Goal: Task Accomplishment & Management: Complete application form

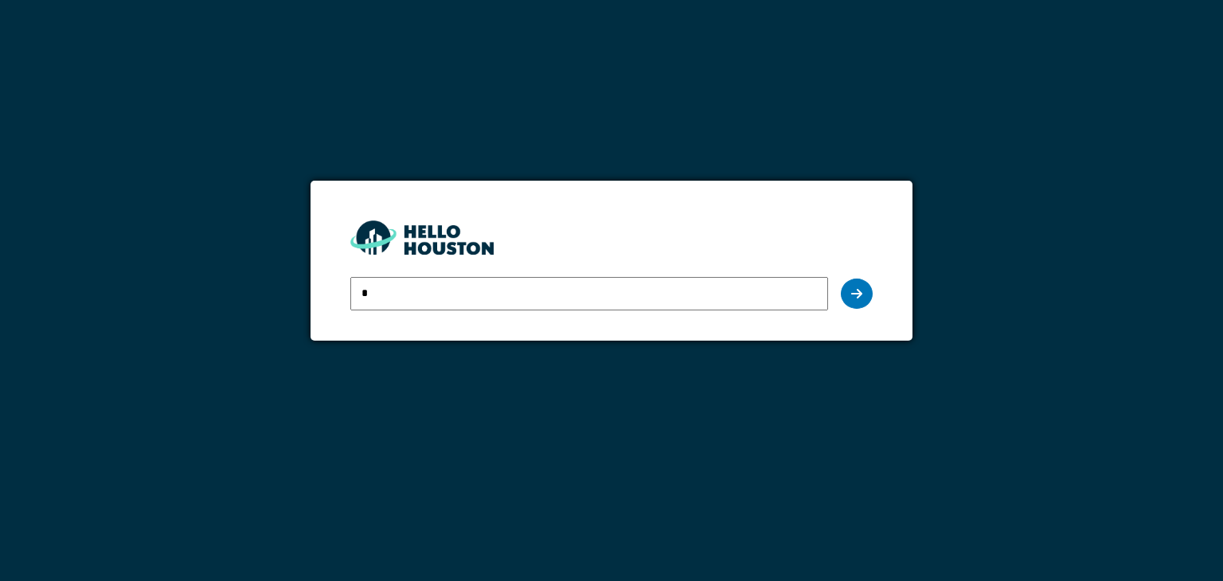
type input "**********"
click at [856, 294] on icon at bounding box center [856, 293] width 11 height 13
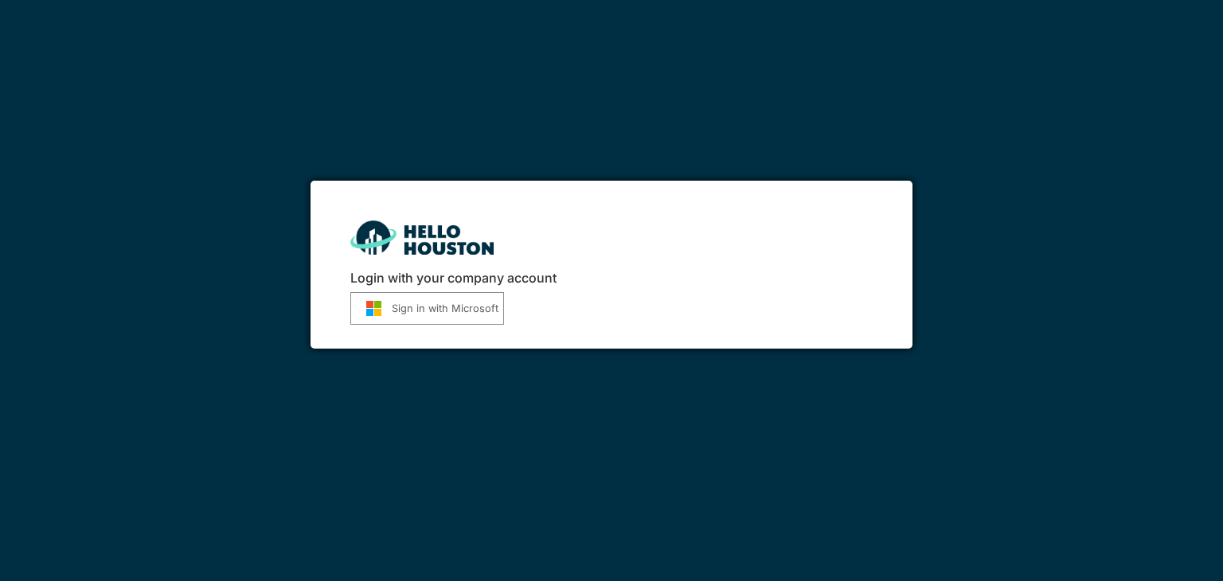
click at [427, 301] on button "Sign in with Microsoft" at bounding box center [427, 308] width 154 height 33
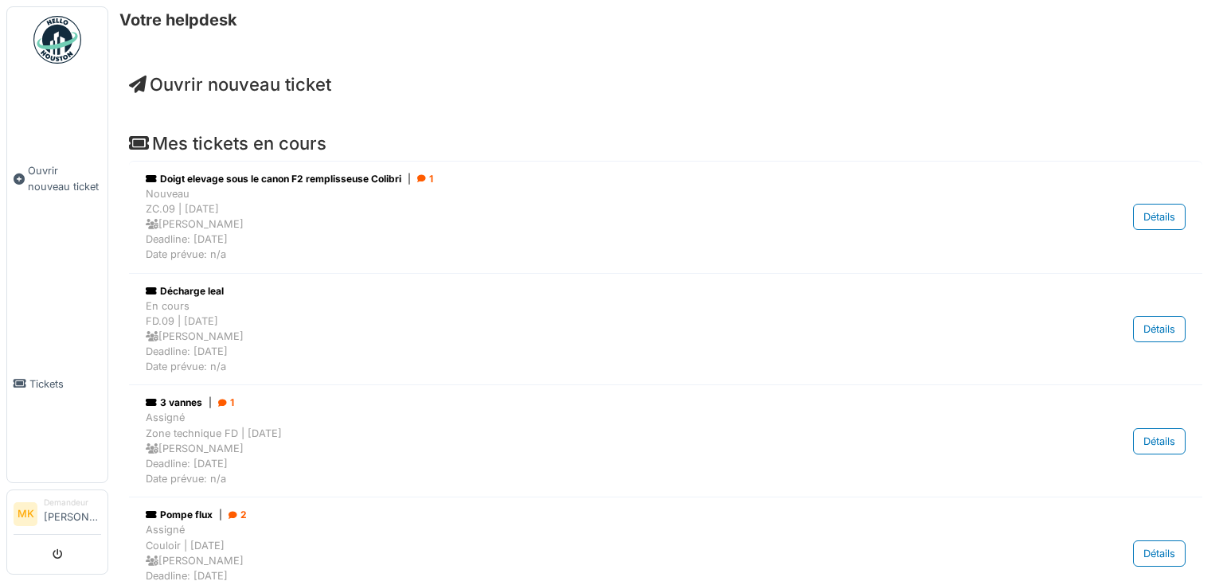
click at [296, 151] on h4 "Mes tickets en cours" at bounding box center [665, 143] width 1073 height 21
click at [54, 377] on span "Tickets" at bounding box center [65, 384] width 72 height 15
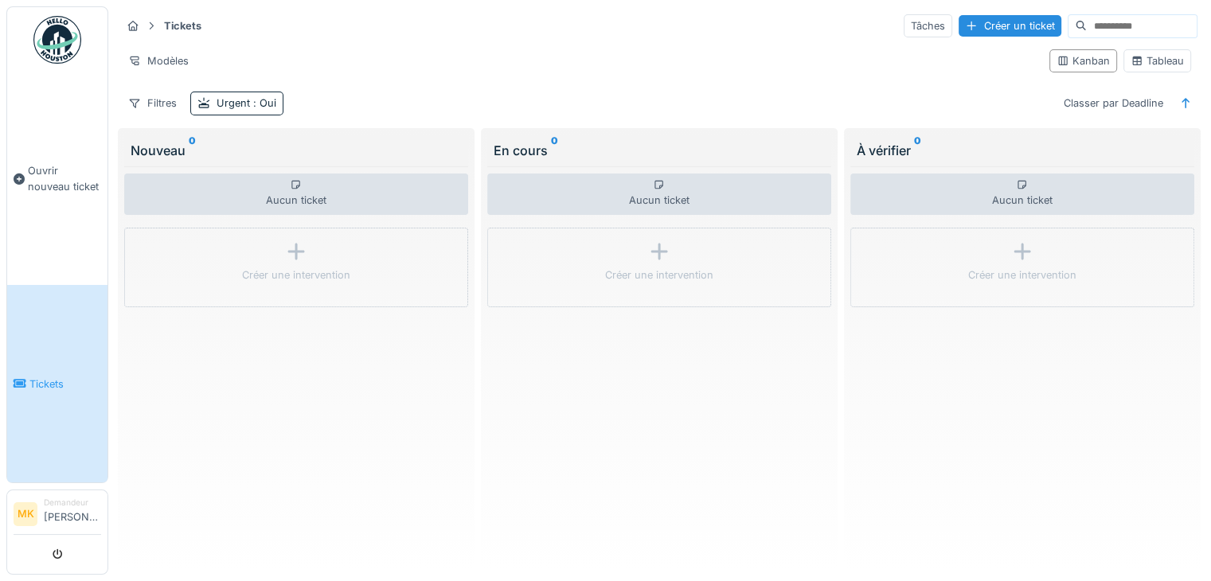
click at [1087, 28] on input at bounding box center [1142, 26] width 110 height 22
type input "*"
click at [148, 97] on div "Filtres" at bounding box center [152, 103] width 63 height 23
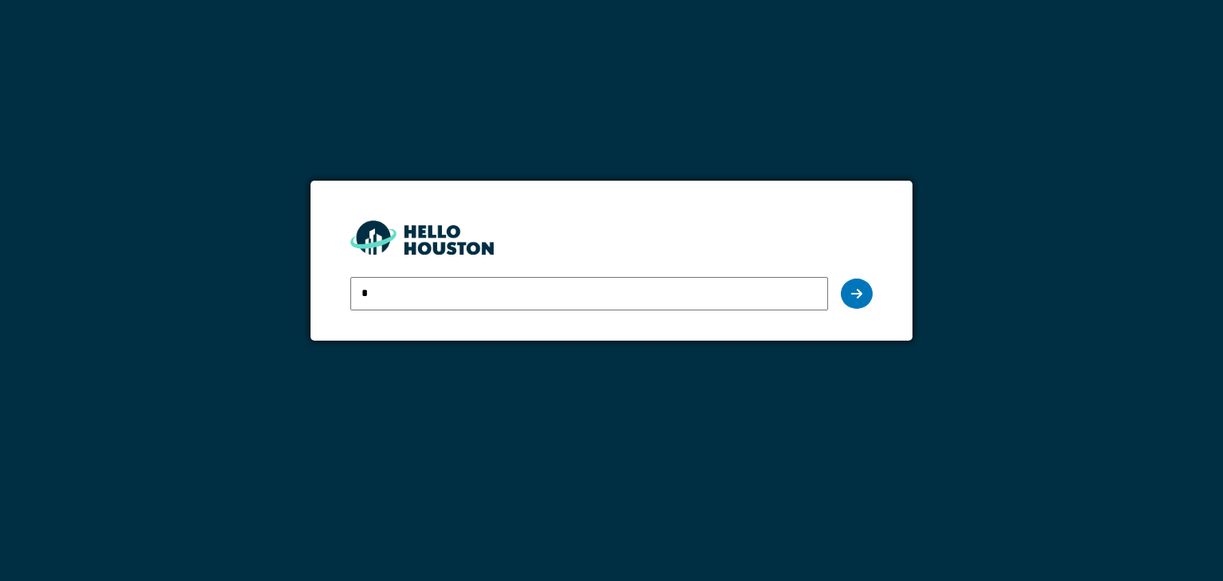
type input "**********"
click at [853, 289] on icon at bounding box center [856, 293] width 11 height 13
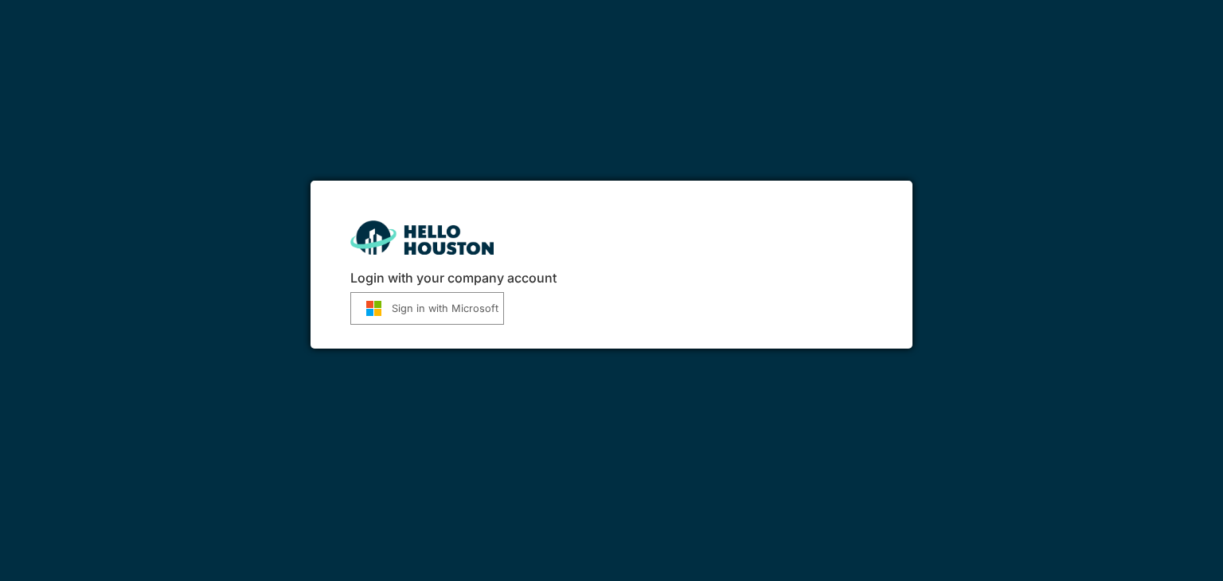
click at [465, 306] on button "Sign in with Microsoft" at bounding box center [427, 308] width 154 height 33
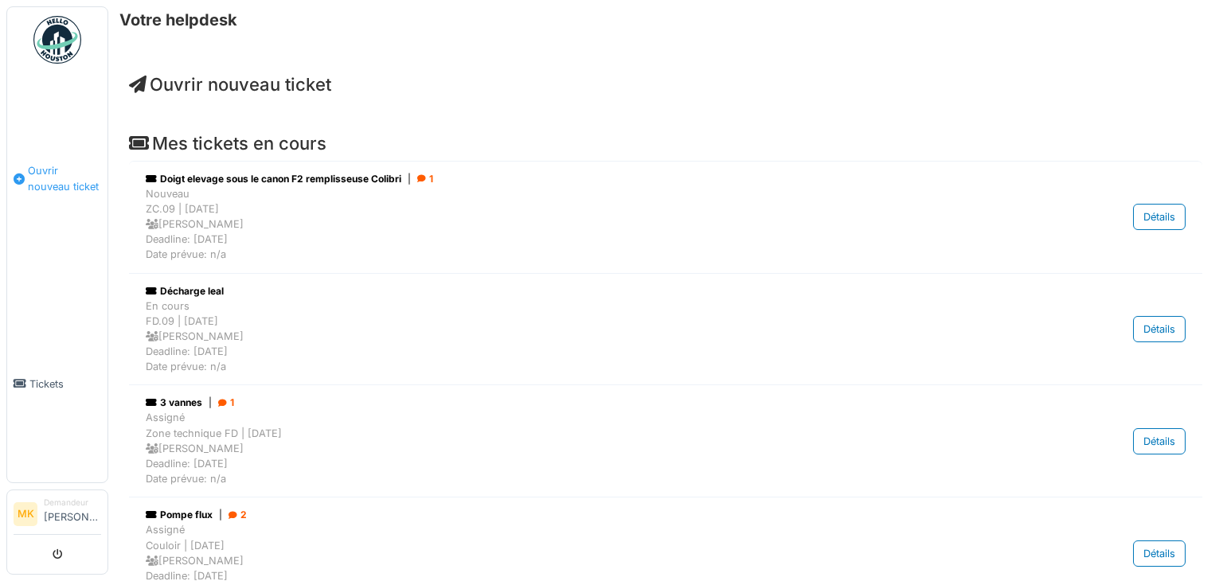
click at [39, 171] on span "Ouvrir nouveau ticket" at bounding box center [64, 178] width 73 height 30
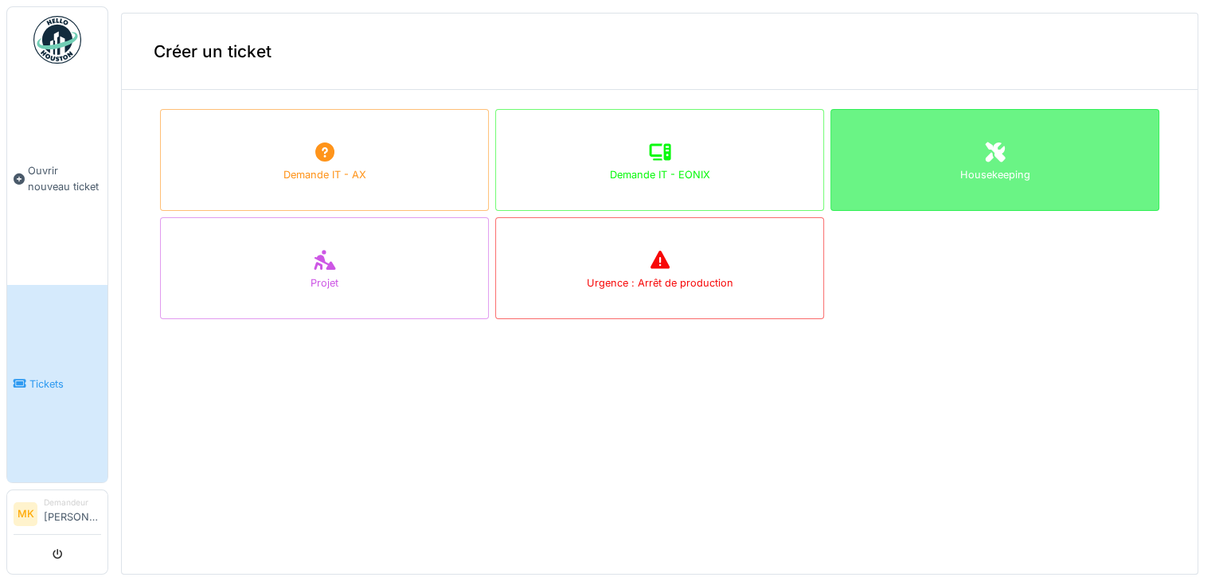
click at [985, 143] on icon at bounding box center [995, 152] width 20 height 20
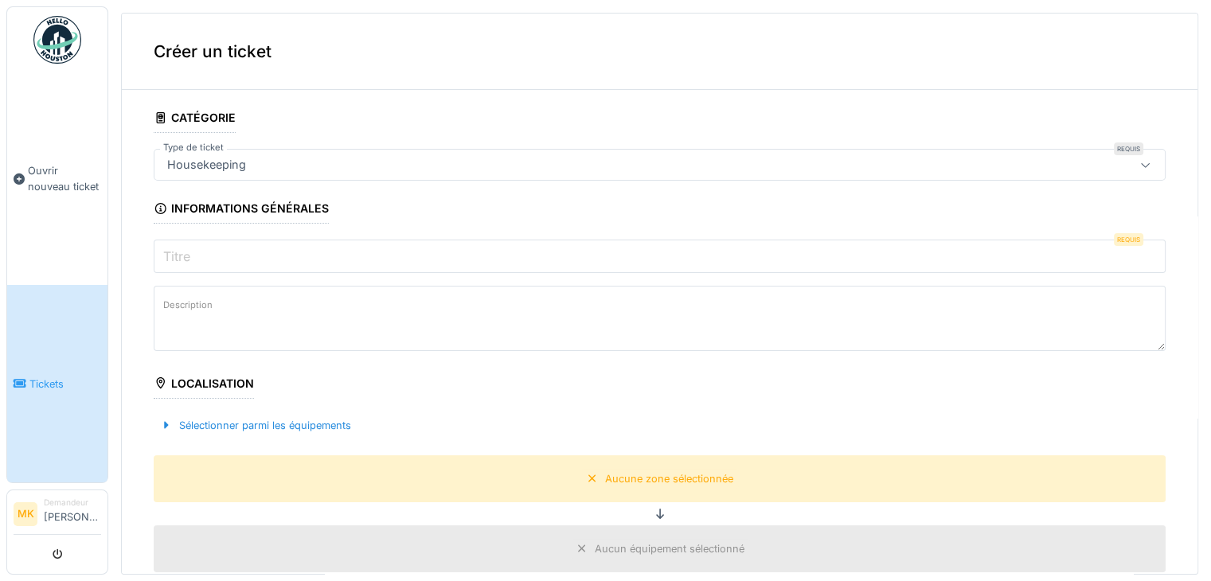
click at [168, 244] on input "Titre" at bounding box center [660, 256] width 1012 height 33
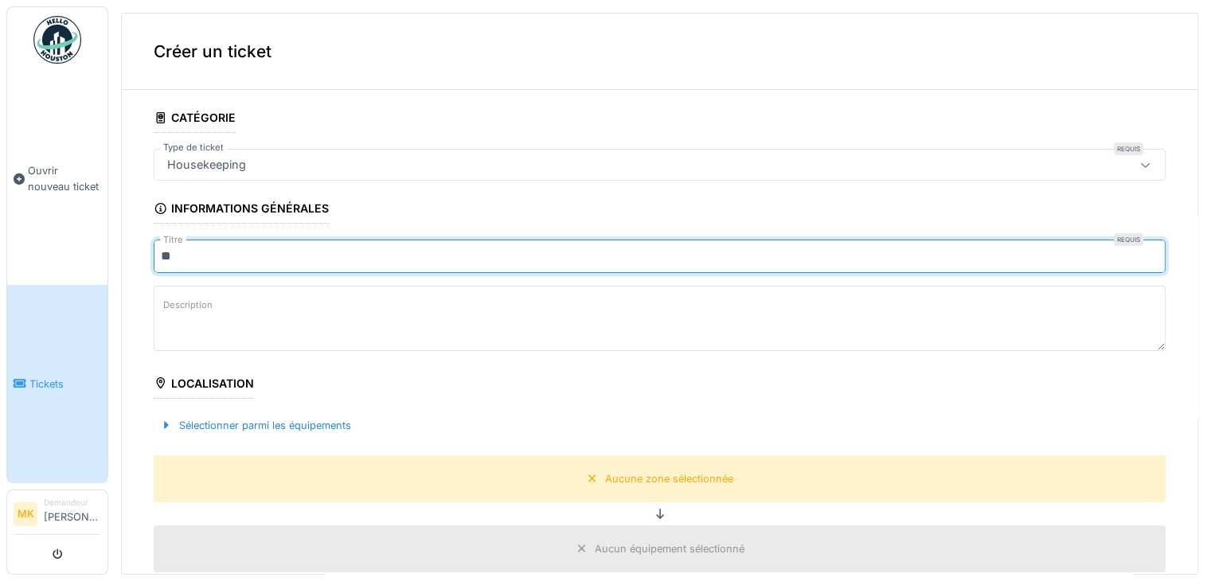
type input "*"
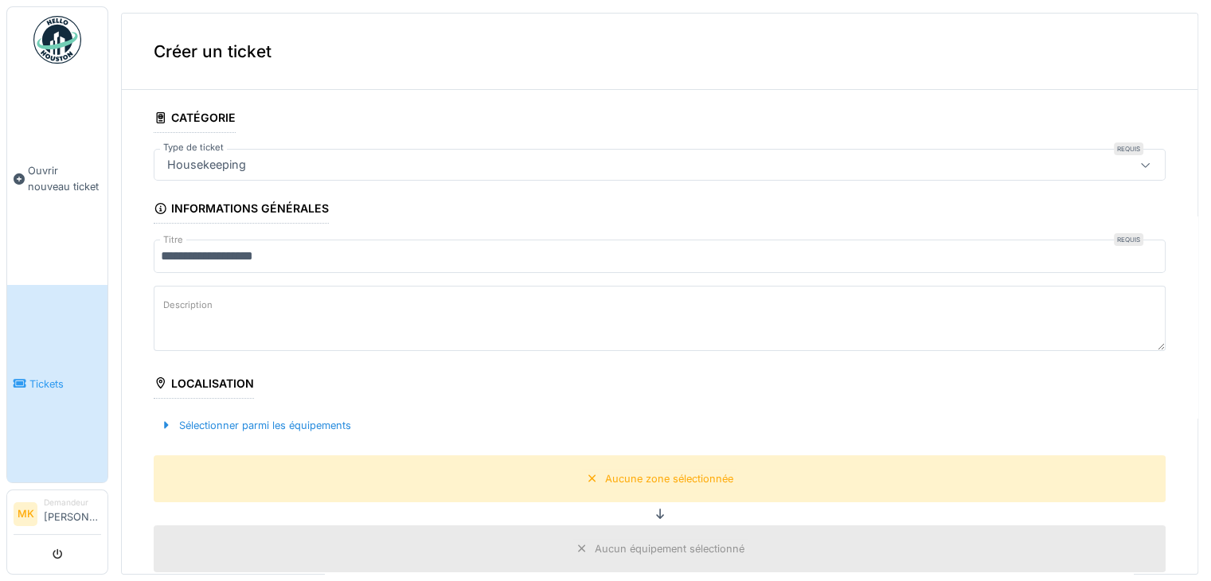
click at [352, 435] on div "Sélectionner parmi les équipements" at bounding box center [660, 425] width 1012 height 47
click at [296, 259] on input "**********" at bounding box center [660, 256] width 1012 height 33
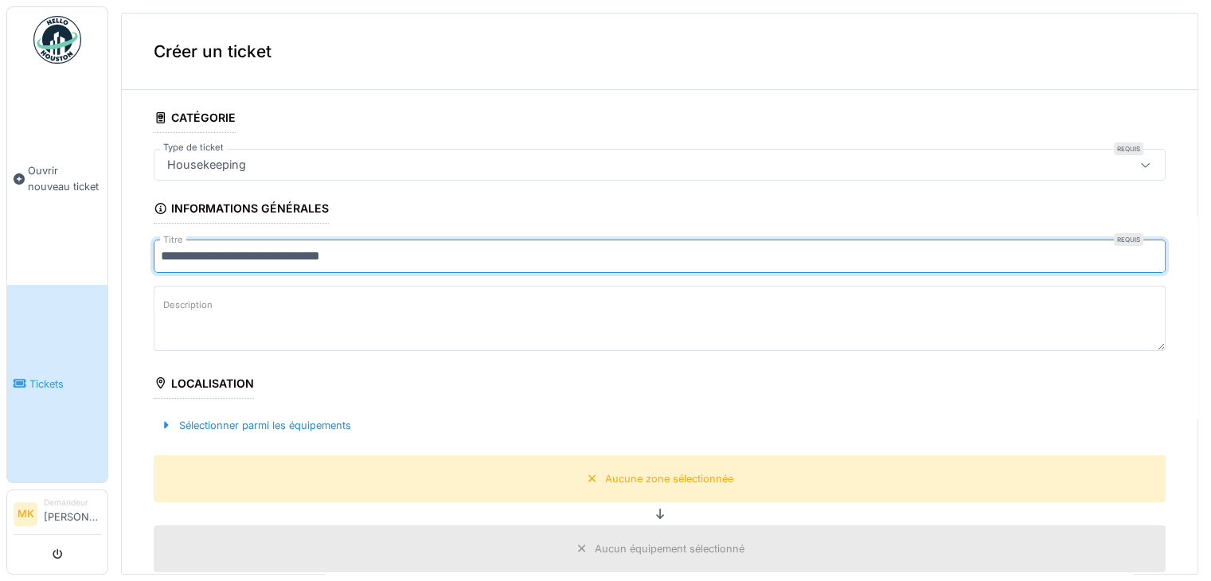
type input "**********"
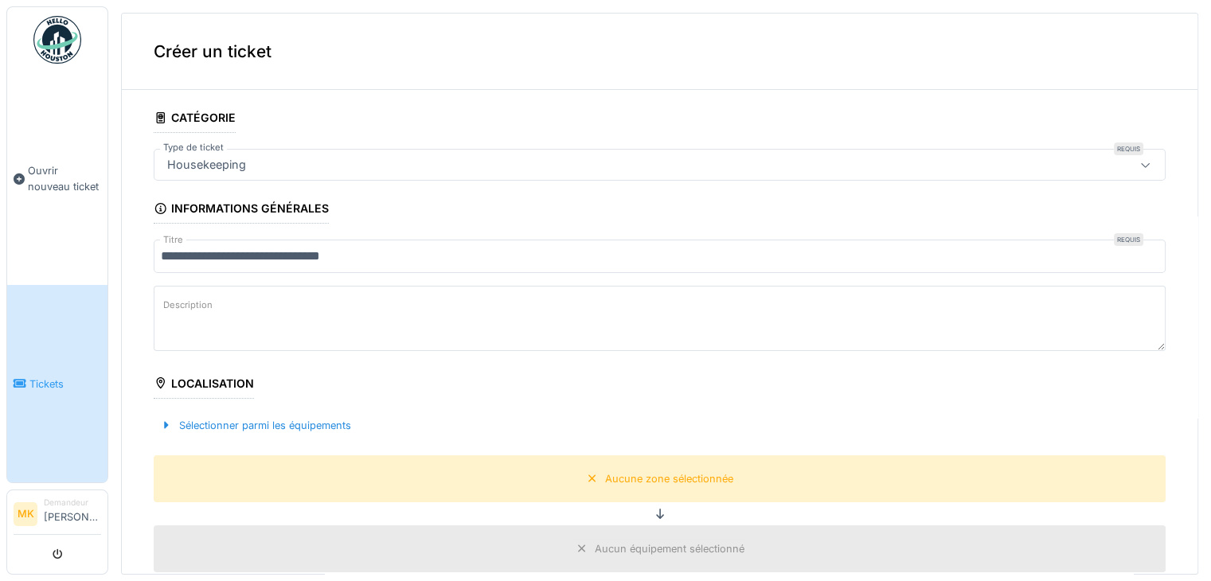
click at [178, 295] on label "Description" at bounding box center [188, 305] width 56 height 20
click at [178, 295] on textarea "Description" at bounding box center [660, 318] width 1012 height 65
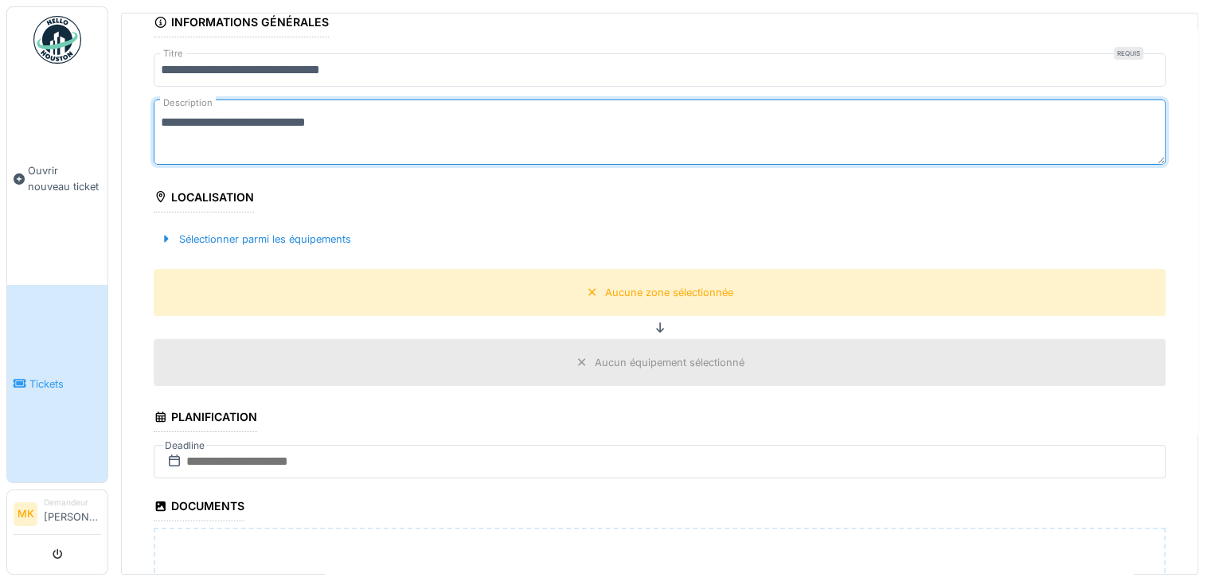
scroll to position [190, 0]
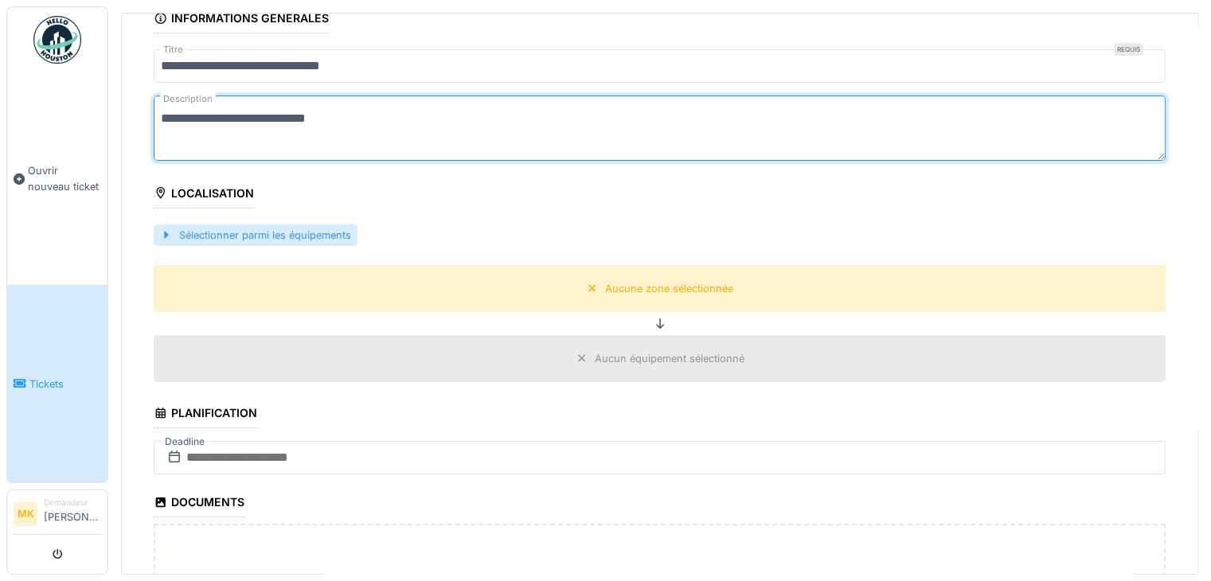
type textarea "**********"
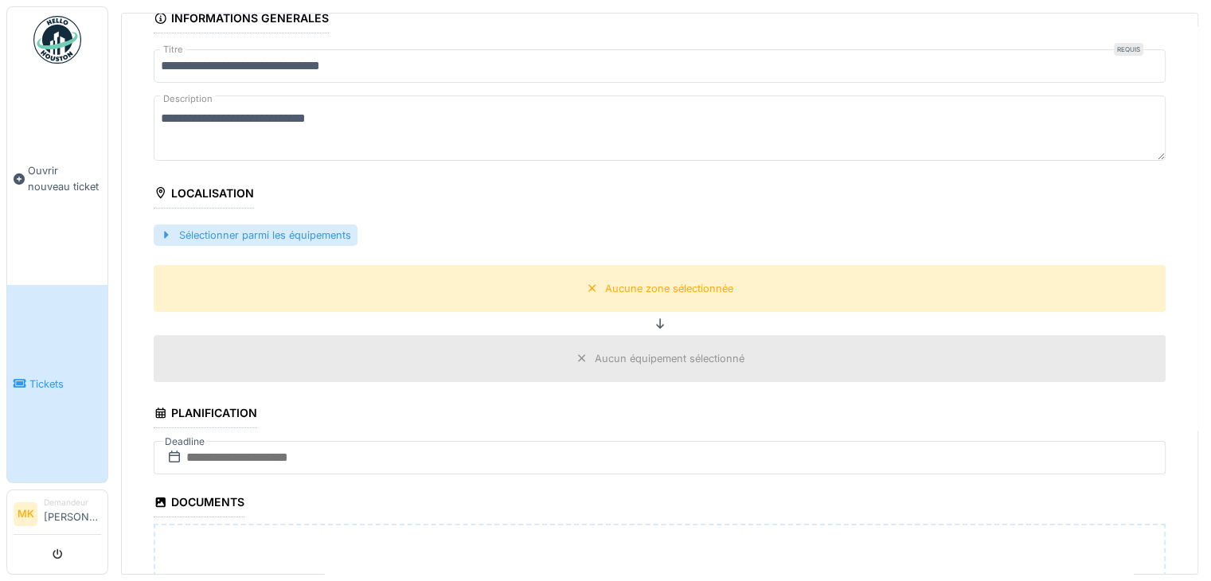
click at [240, 236] on div "Sélectionner parmi les équipements" at bounding box center [256, 234] width 204 height 21
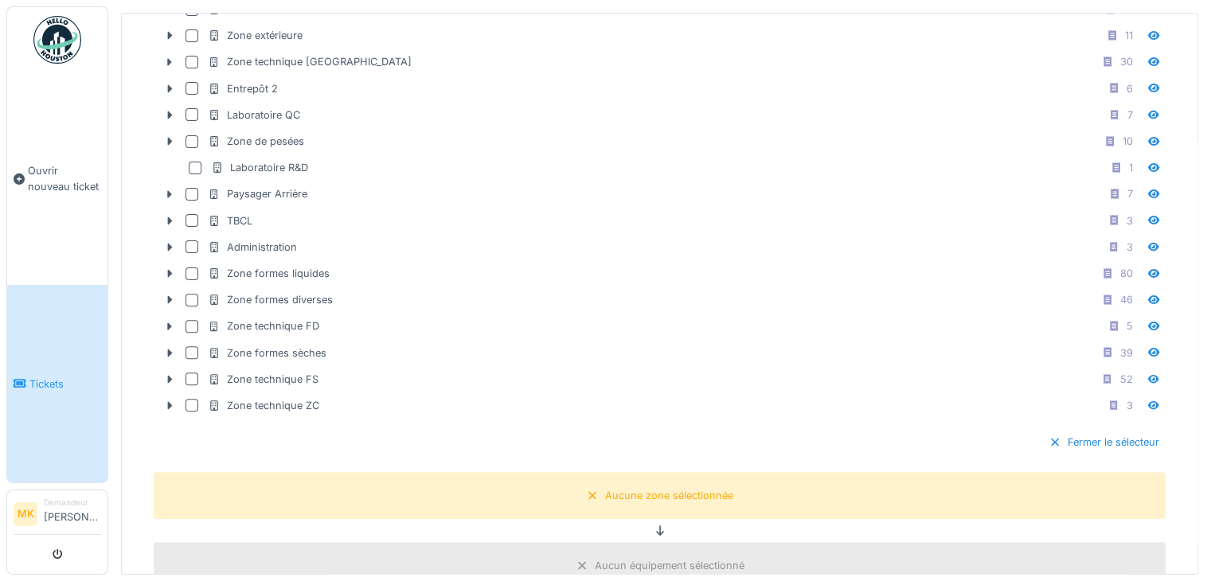
scroll to position [498, 0]
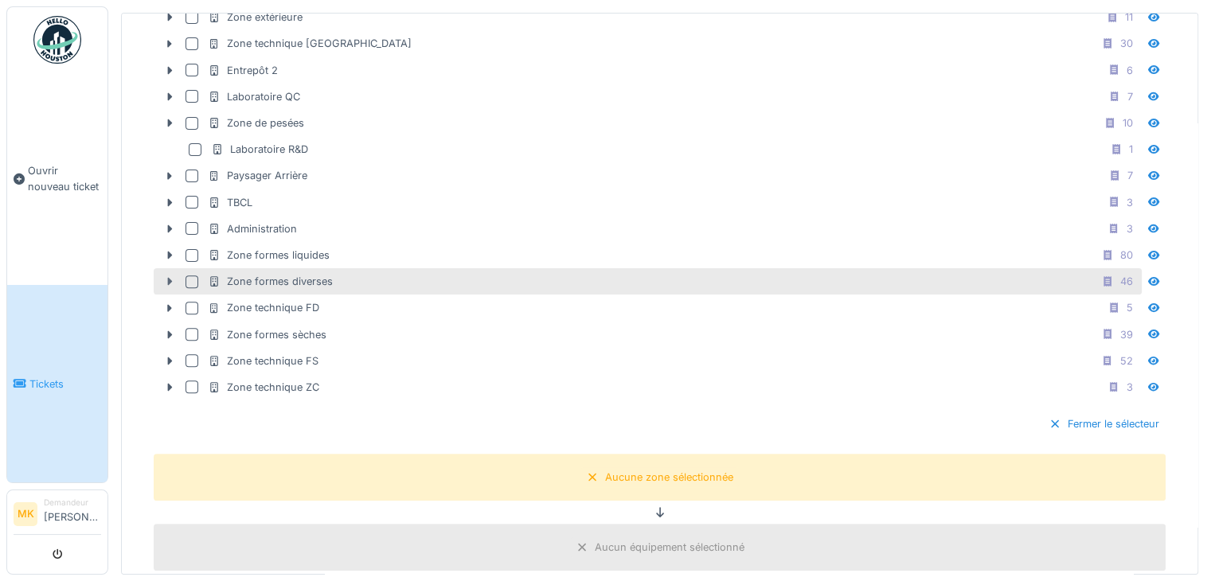
click at [163, 276] on icon at bounding box center [169, 281] width 13 height 10
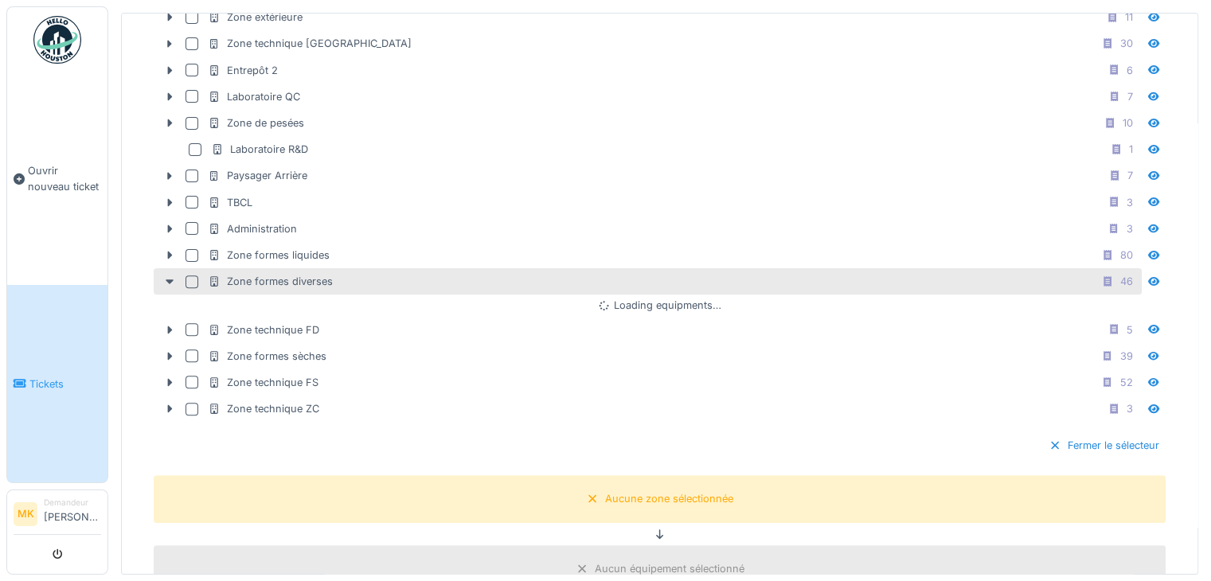
click at [189, 278] on div at bounding box center [191, 281] width 13 height 13
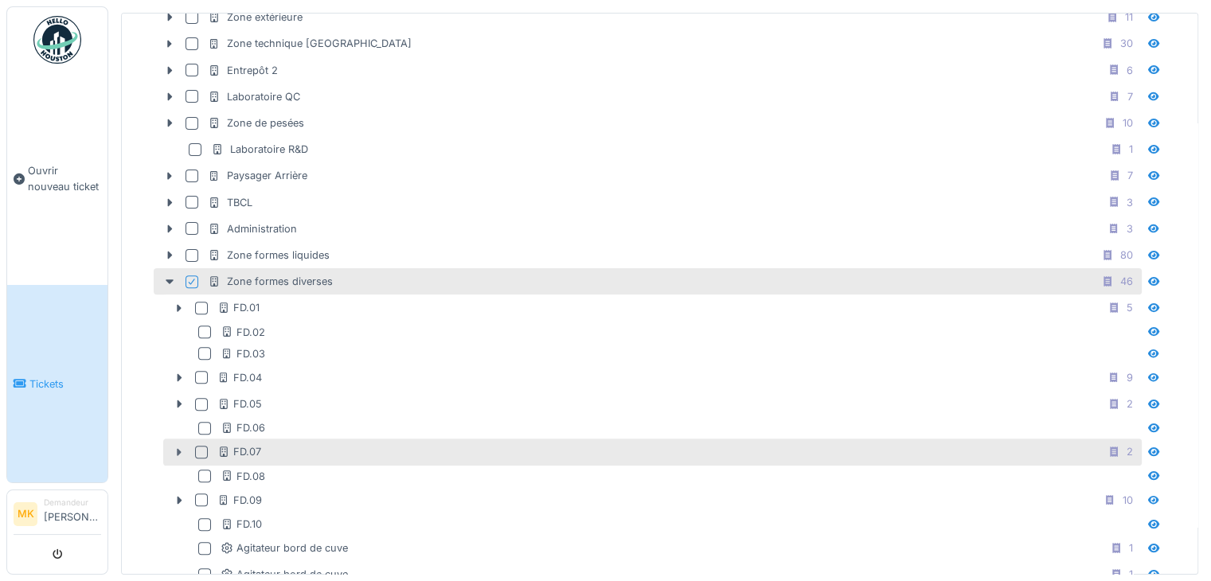
click at [178, 448] on icon at bounding box center [180, 452] width 5 height 8
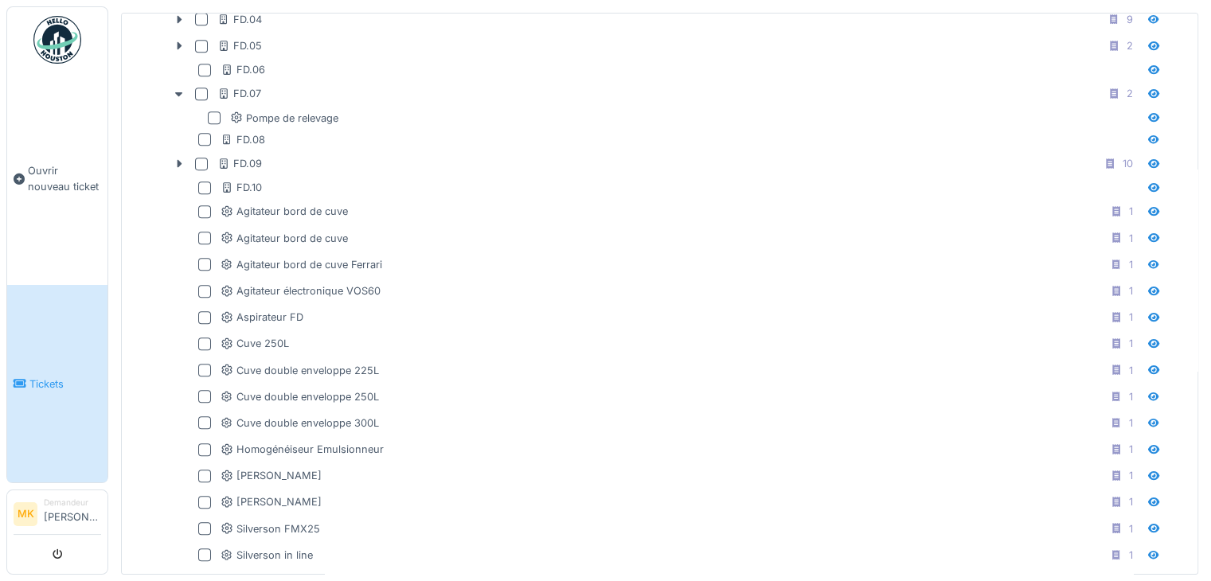
scroll to position [853, 0]
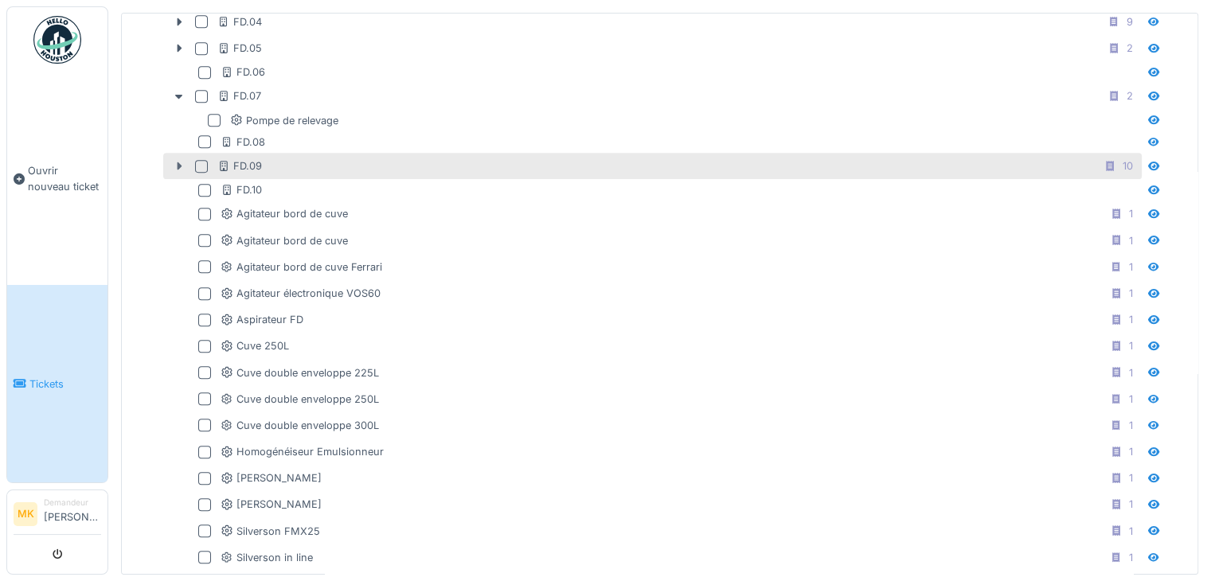
click at [173, 161] on icon at bounding box center [179, 166] width 13 height 10
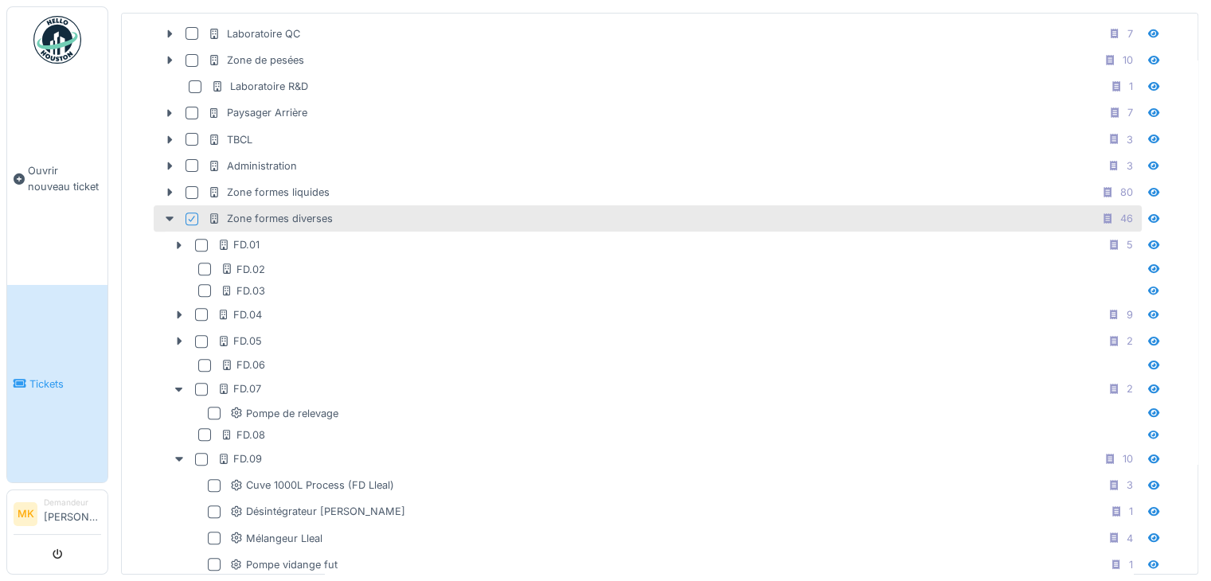
scroll to position [550, 0]
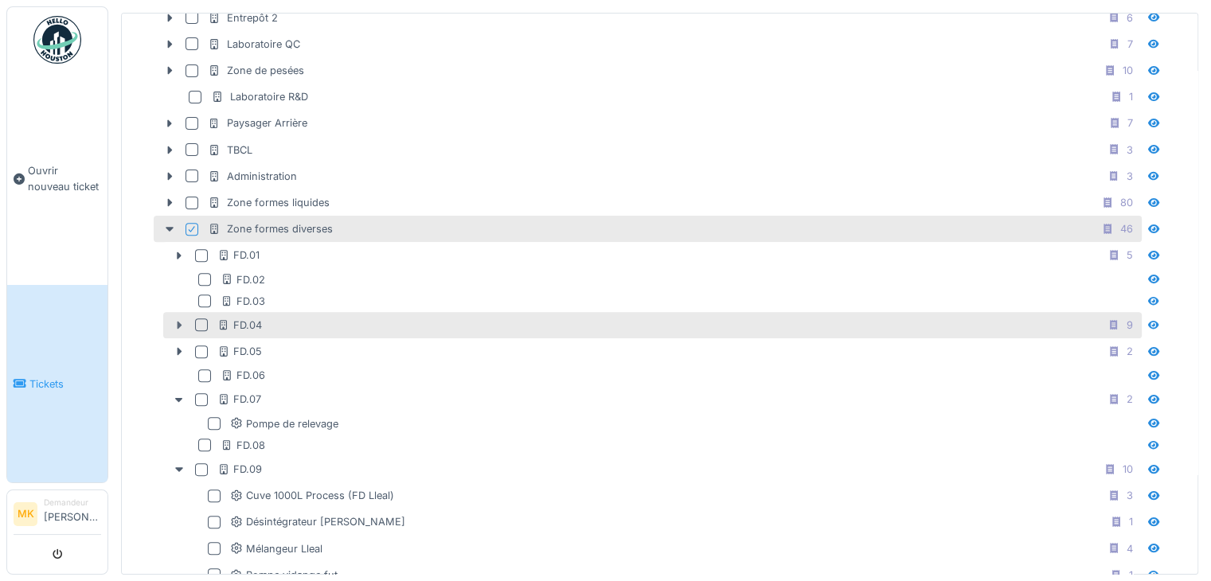
click at [173, 320] on icon at bounding box center [179, 325] width 13 height 10
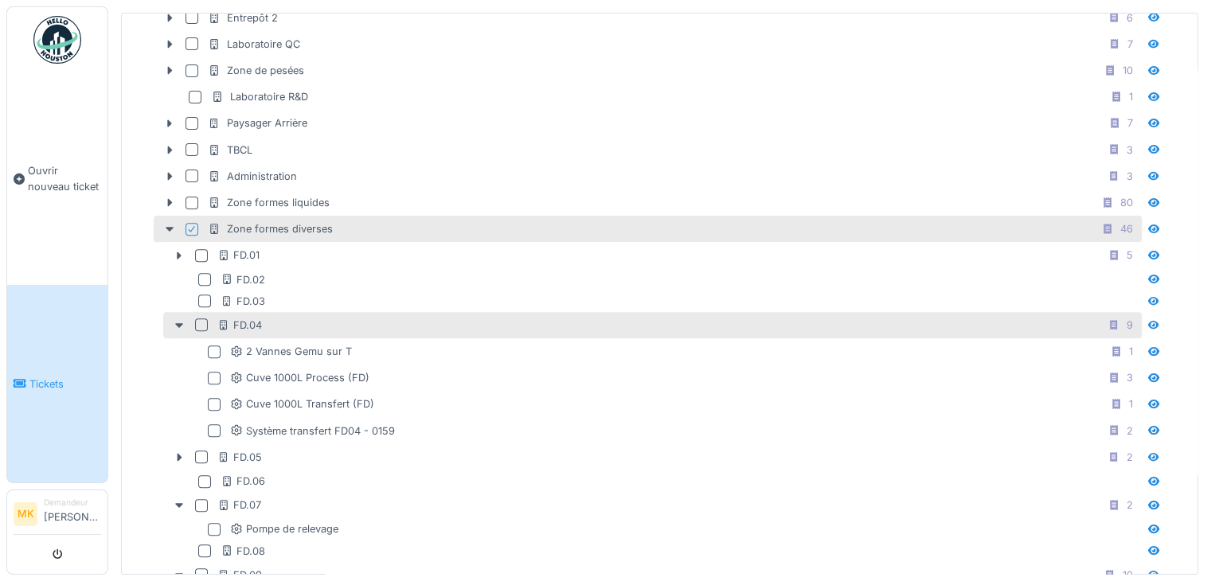
click at [198, 318] on div at bounding box center [201, 324] width 13 height 13
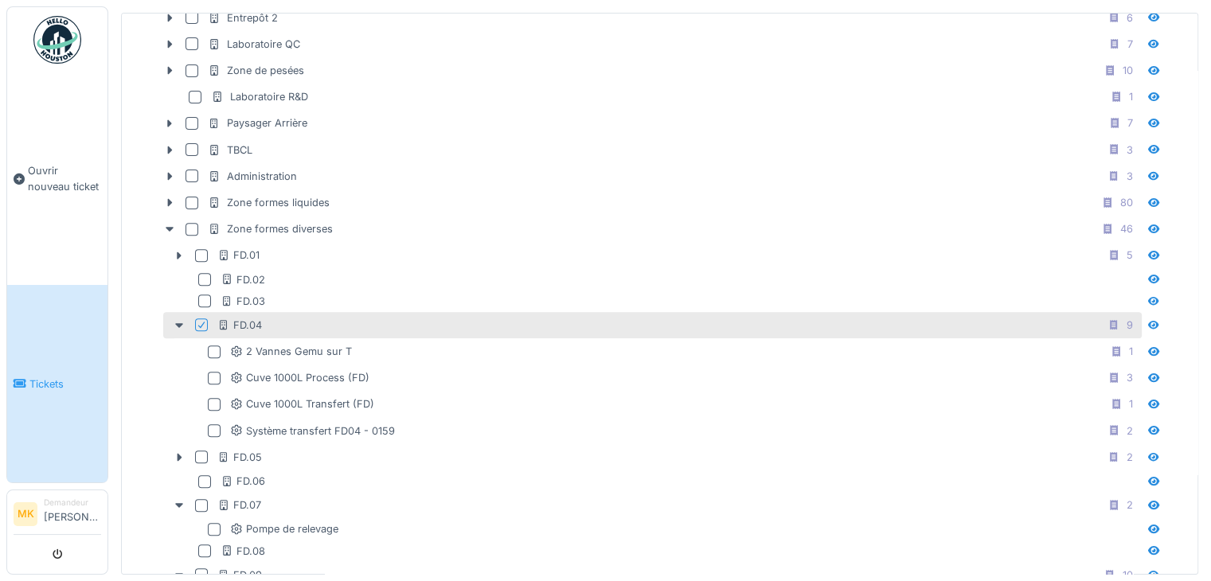
click at [199, 321] on icon at bounding box center [202, 325] width 10 height 8
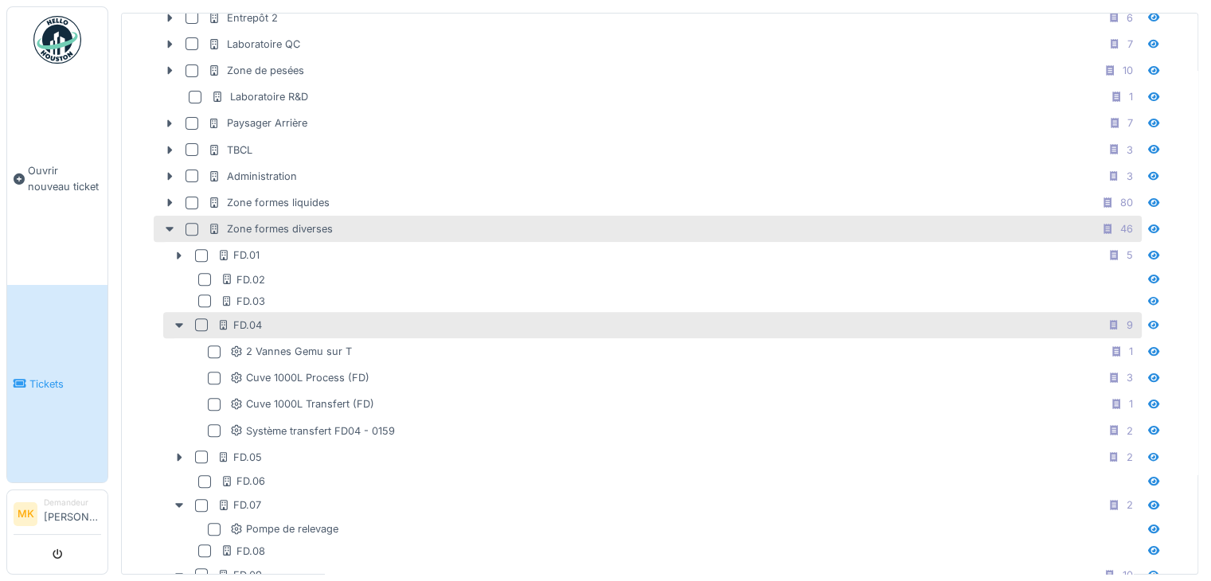
click at [275, 221] on div "Zone formes diverses" at bounding box center [270, 228] width 125 height 15
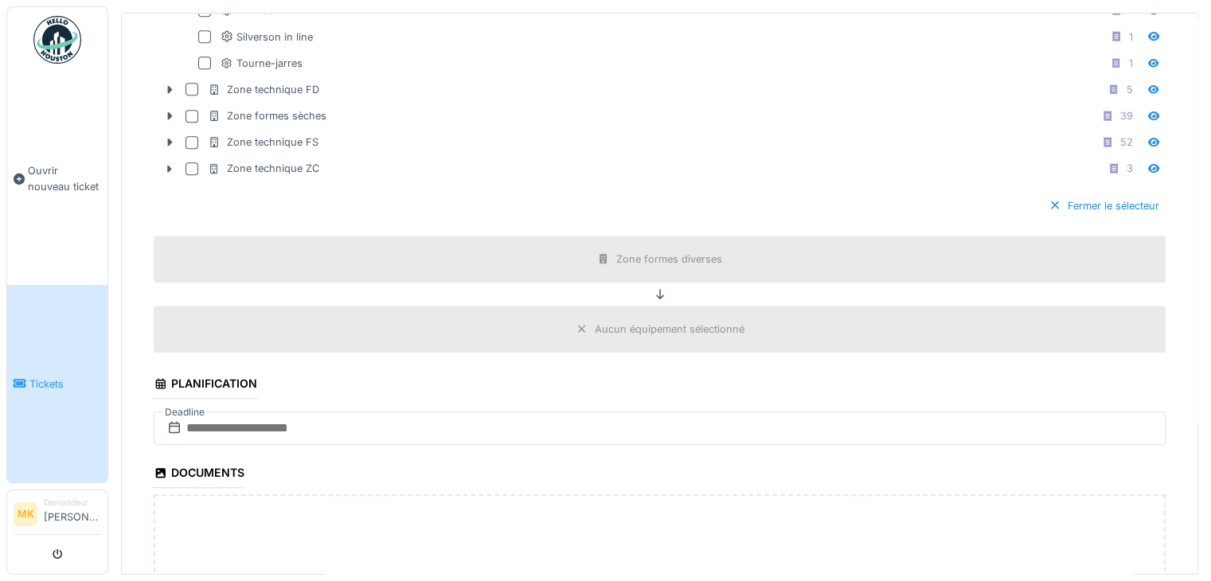
scroll to position [1856, 0]
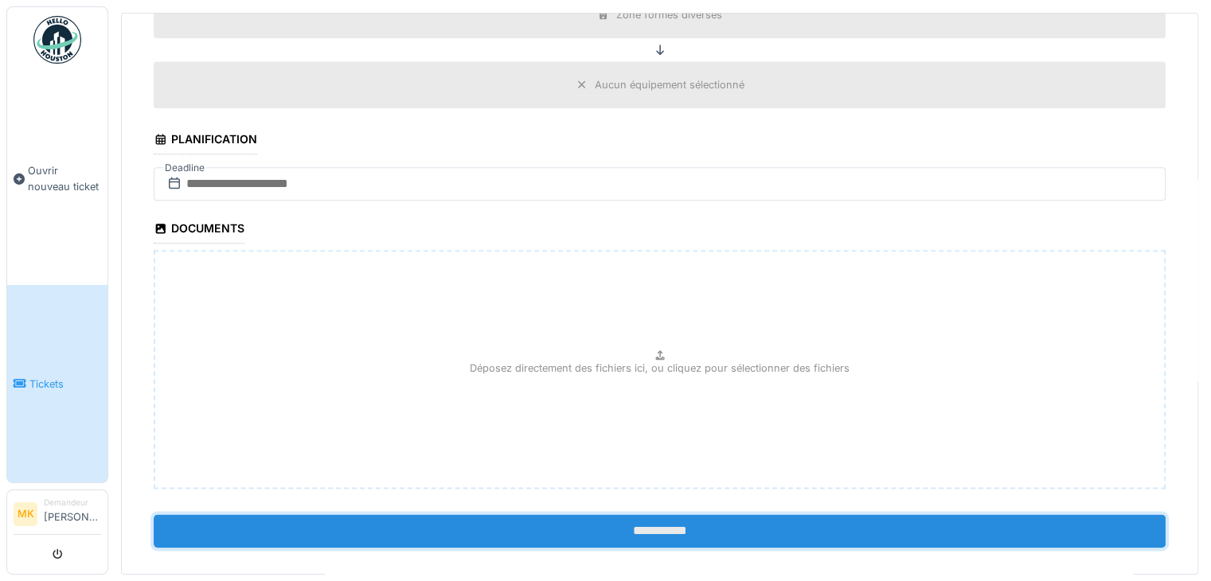
click at [642, 515] on input "**********" at bounding box center [660, 530] width 1012 height 33
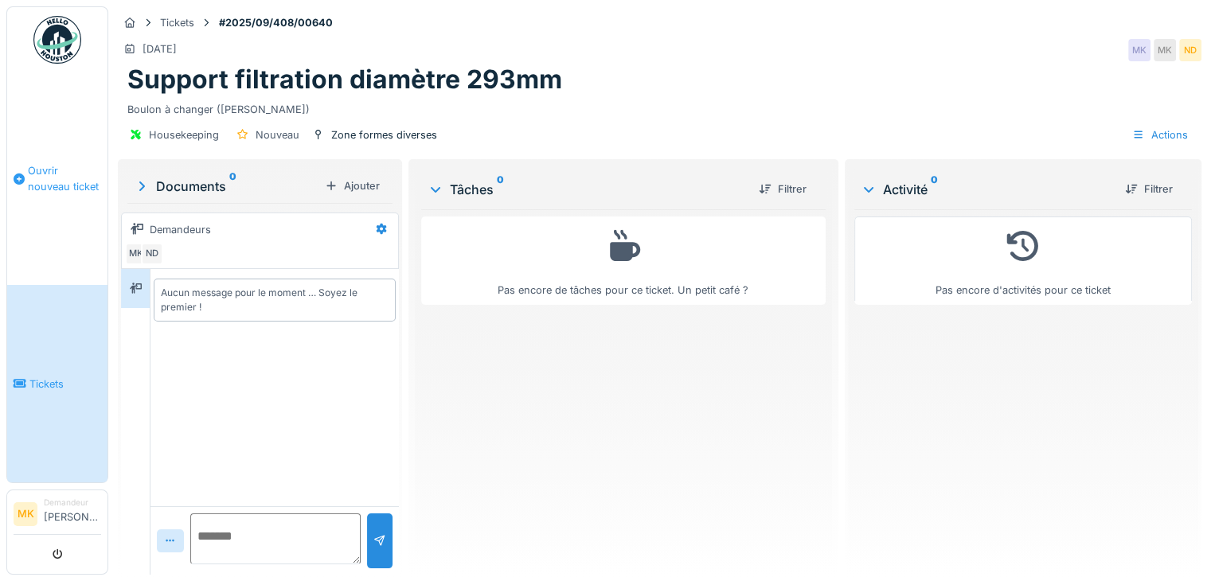
click at [39, 178] on span "Ouvrir nouveau ticket" at bounding box center [64, 178] width 73 height 30
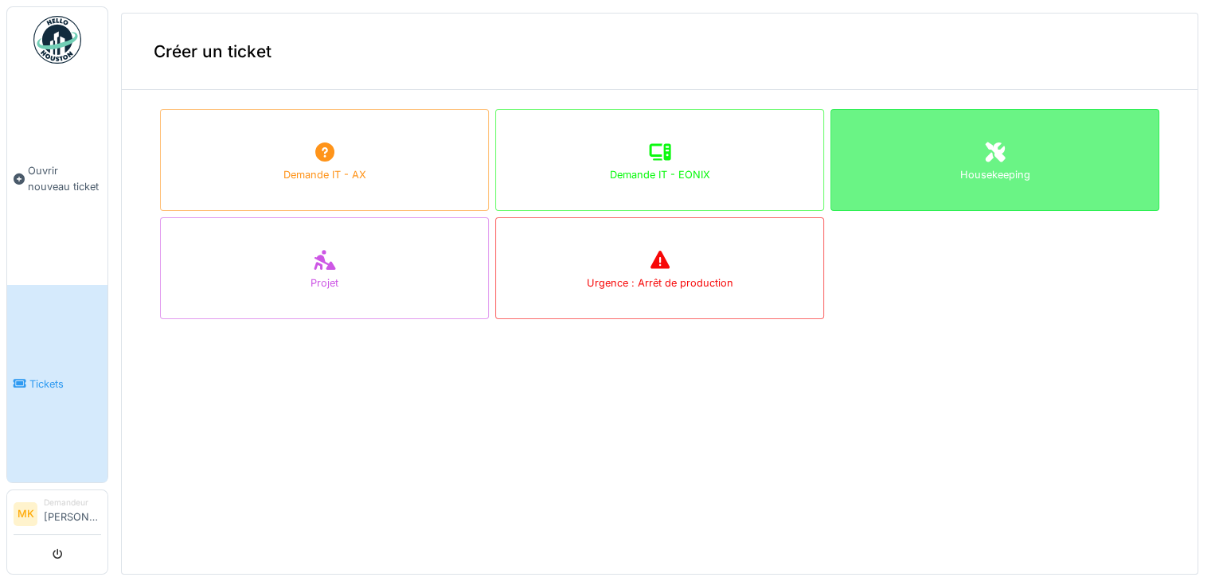
click at [930, 162] on div "Housekeeping" at bounding box center [994, 160] width 329 height 102
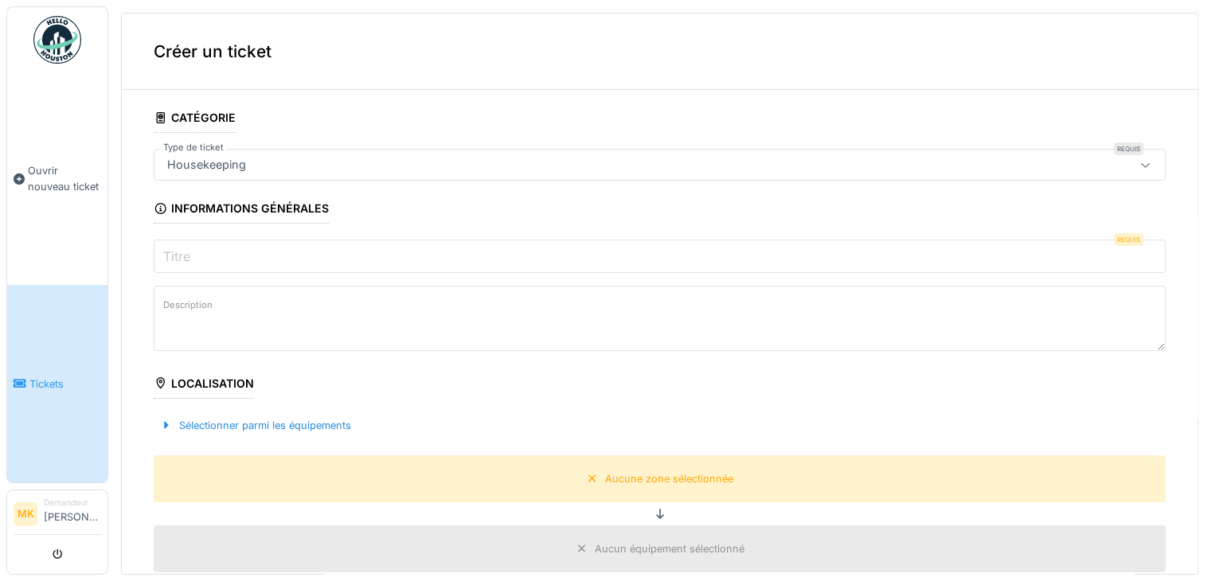
click at [207, 255] on input "Titre" at bounding box center [660, 256] width 1012 height 33
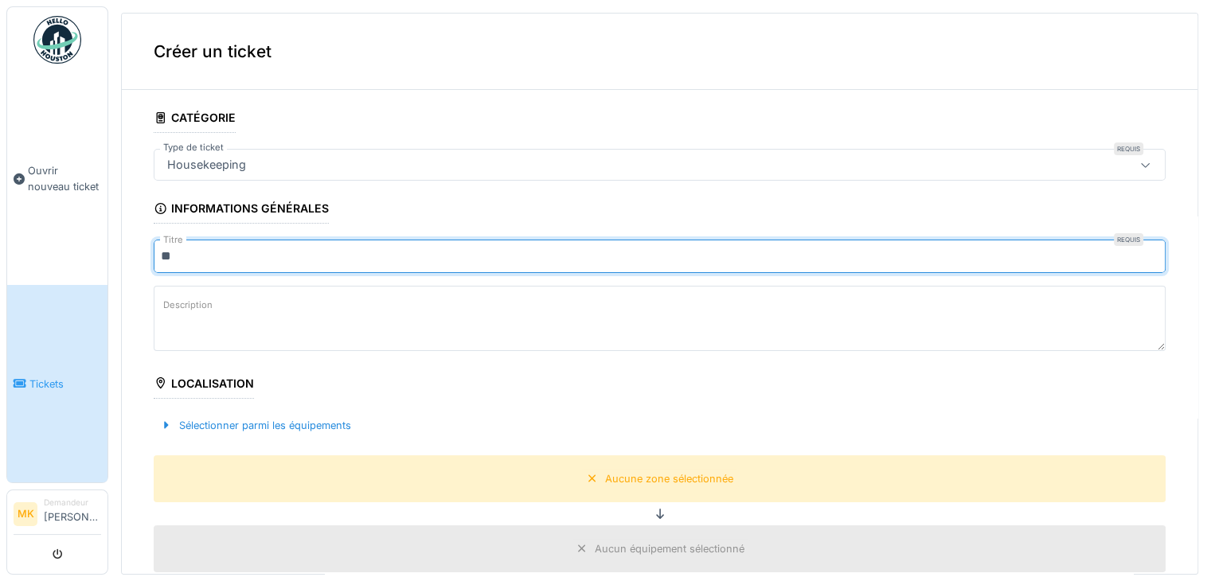
type input "*"
type input "*********"
click at [157, 307] on textarea "Description" at bounding box center [660, 318] width 1012 height 65
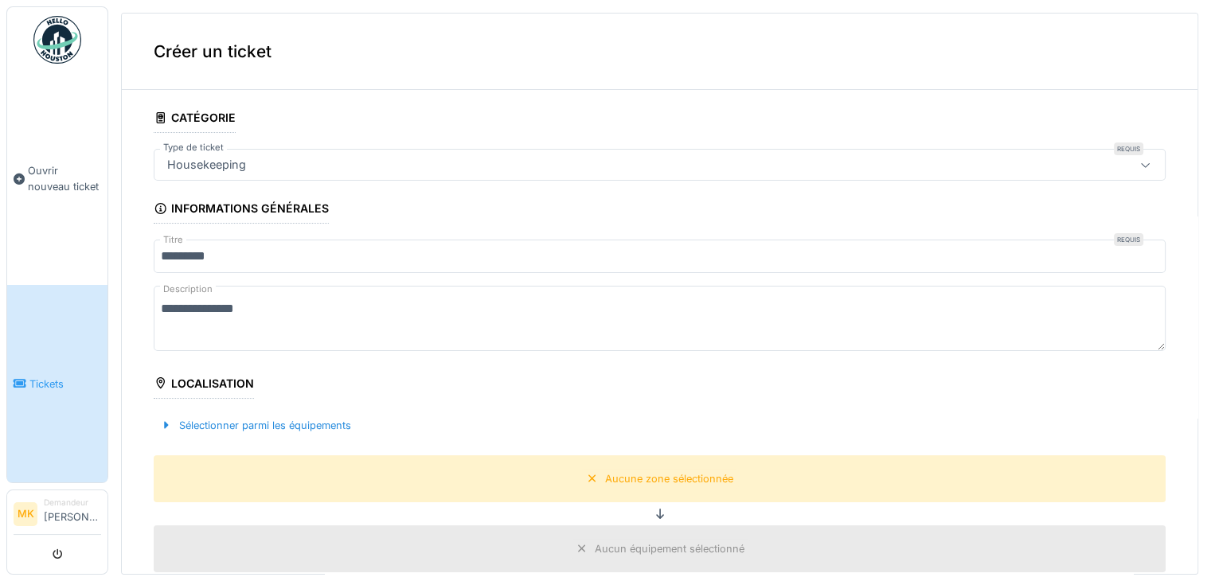
click at [203, 307] on textarea "**********" at bounding box center [660, 318] width 1012 height 65
click at [264, 306] on textarea "**********" at bounding box center [660, 318] width 1012 height 65
type textarea "**********"
click at [217, 385] on div "Localisation" at bounding box center [204, 385] width 100 height 27
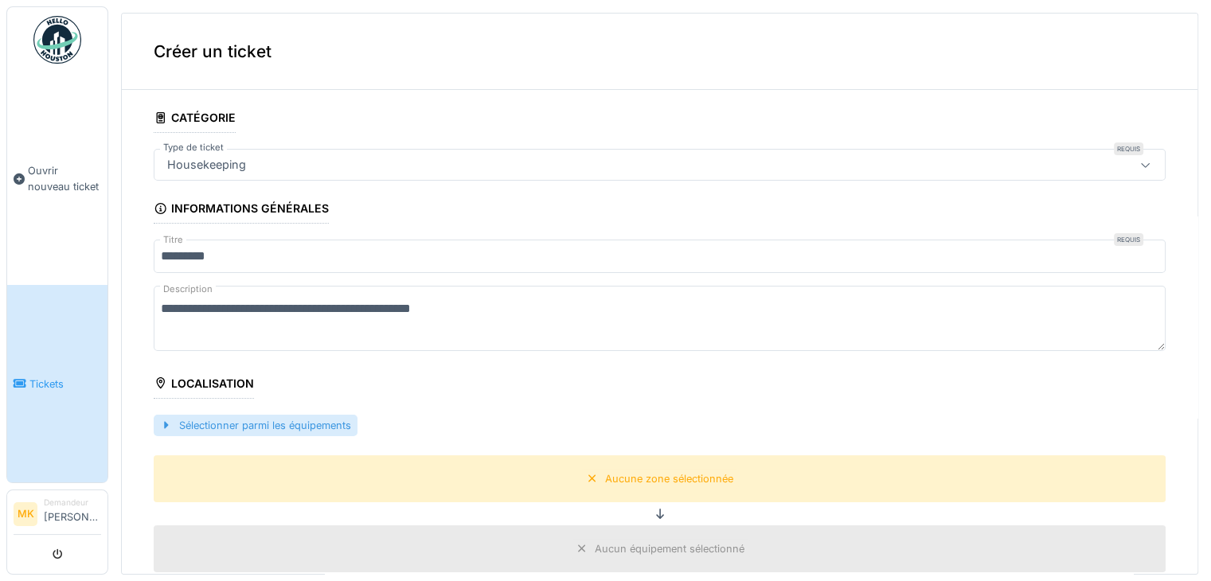
click at [298, 417] on div "Sélectionner parmi les équipements" at bounding box center [256, 425] width 204 height 21
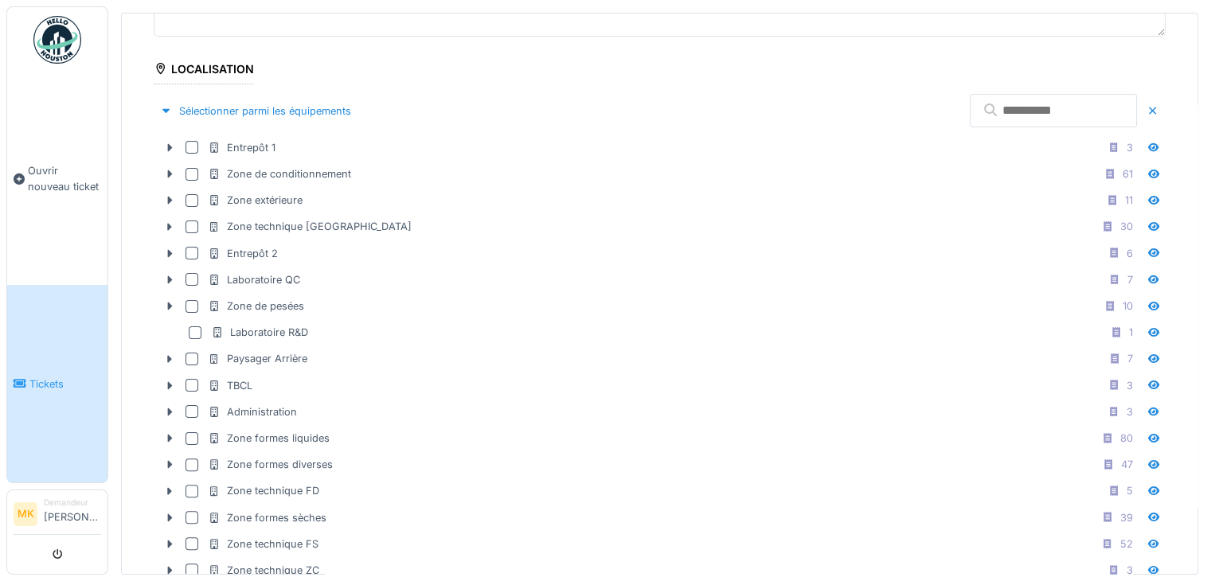
scroll to position [326, 0]
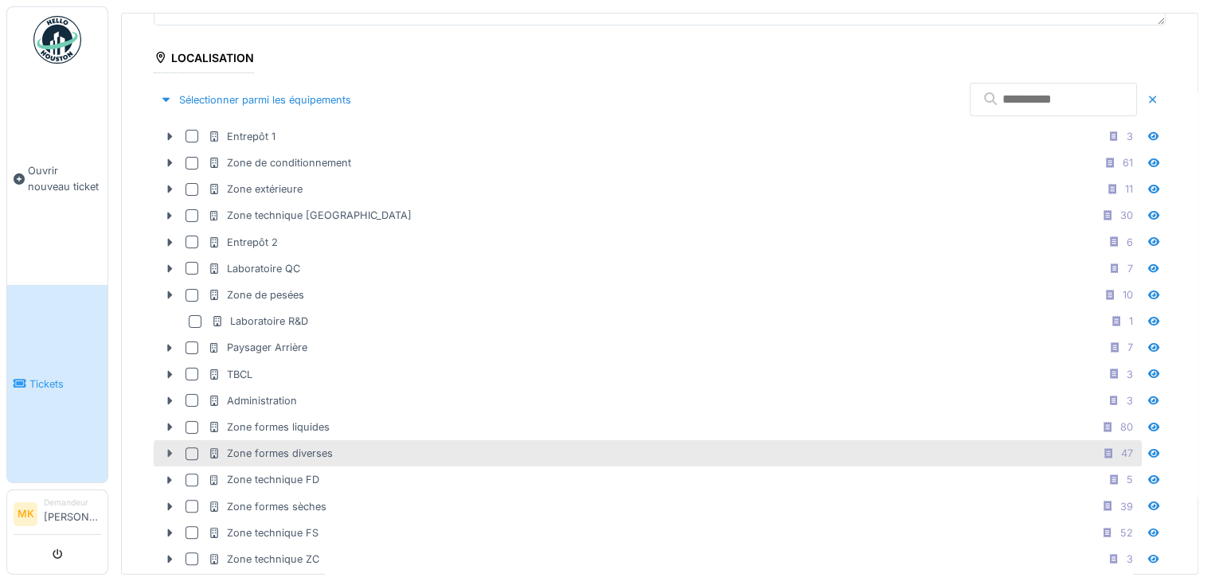
click at [168, 450] on icon at bounding box center [170, 454] width 5 height 8
click at [191, 447] on div at bounding box center [191, 453] width 13 height 13
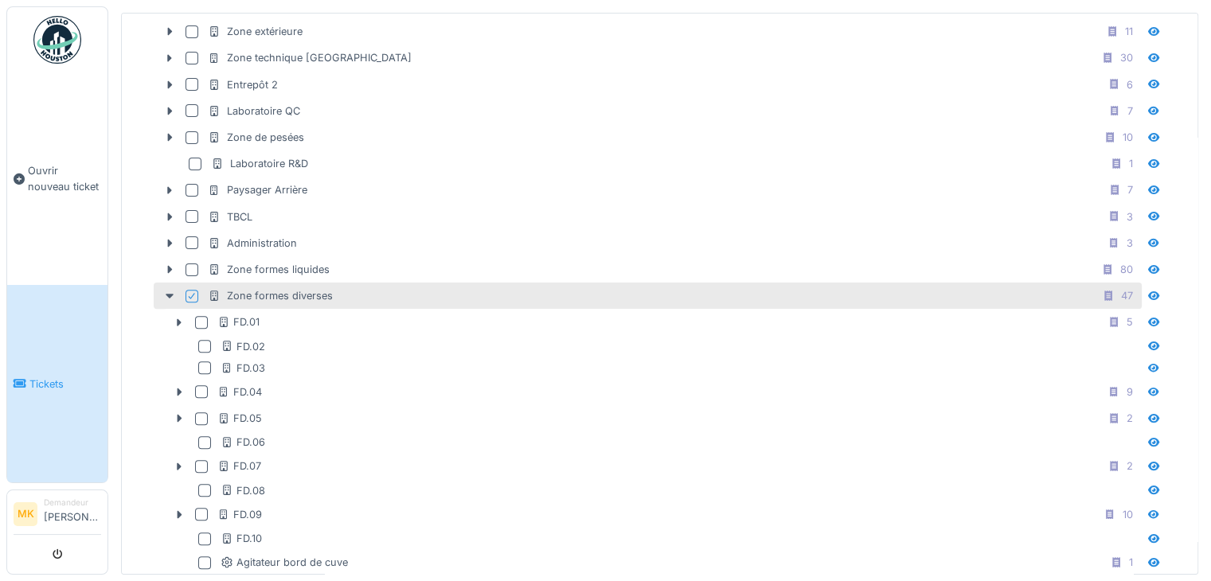
scroll to position [573, 0]
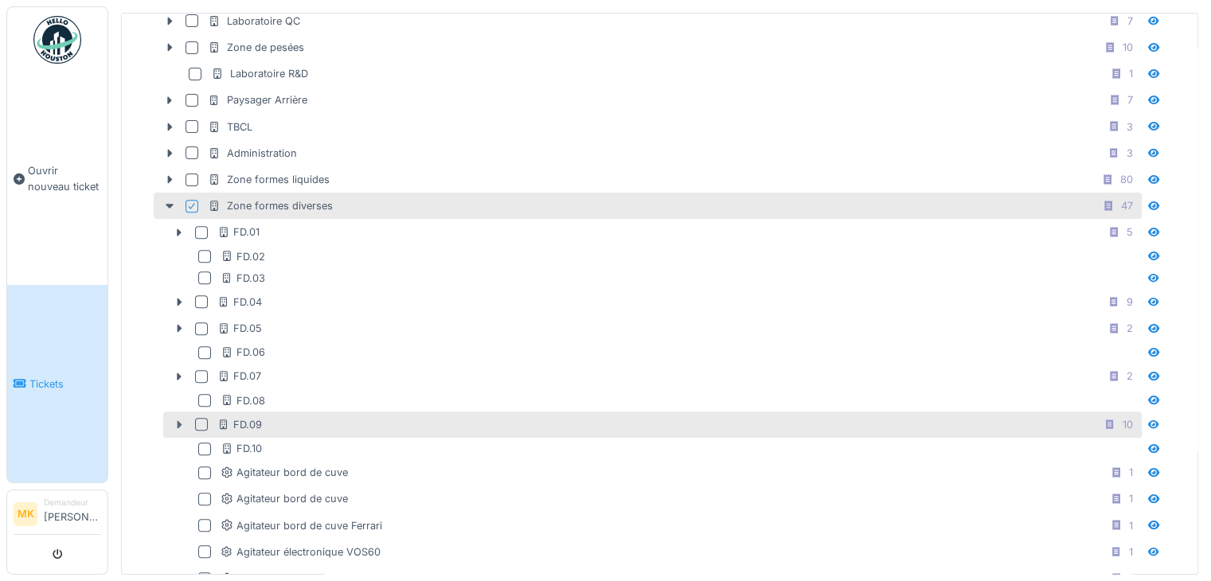
click at [174, 420] on icon at bounding box center [179, 425] width 13 height 10
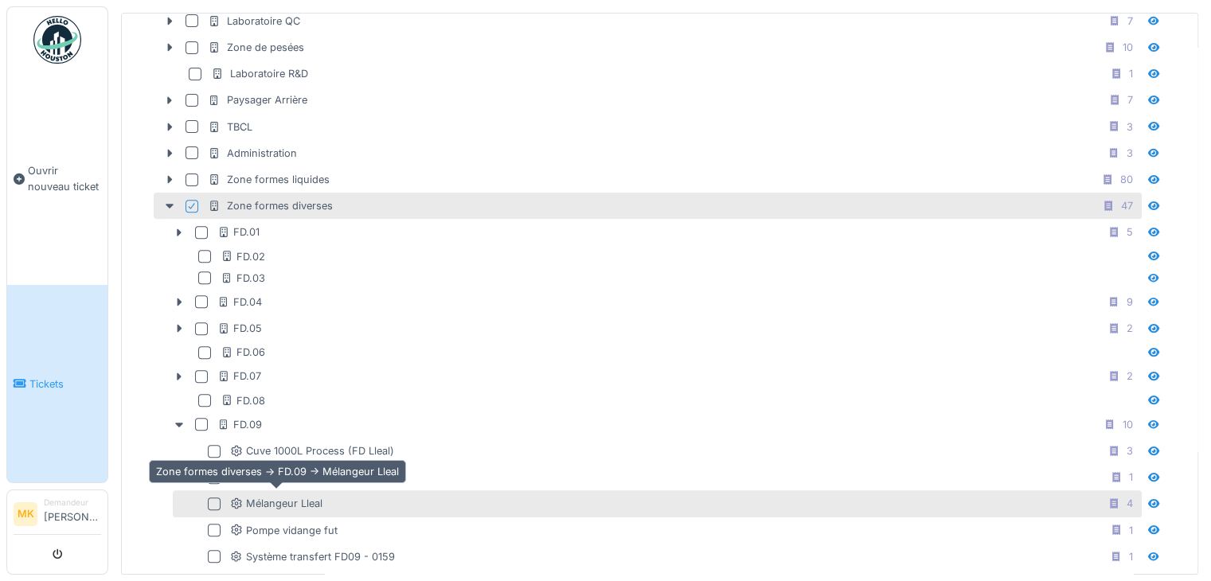
click at [313, 496] on div "Mélangeur Lleal" at bounding box center [276, 503] width 92 height 15
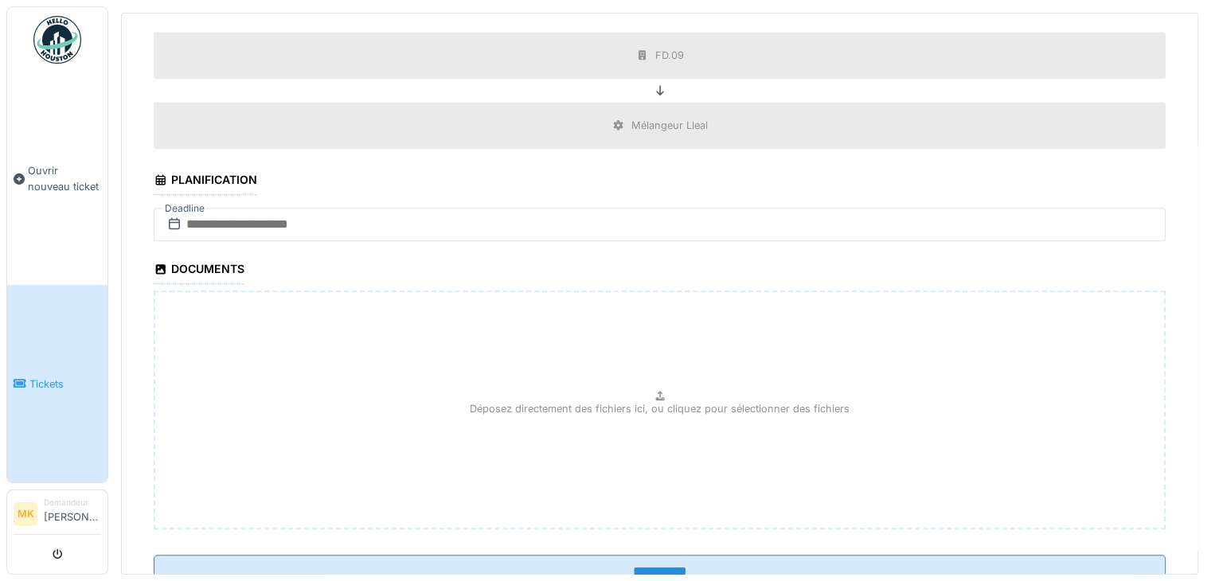
scroll to position [1731, 0]
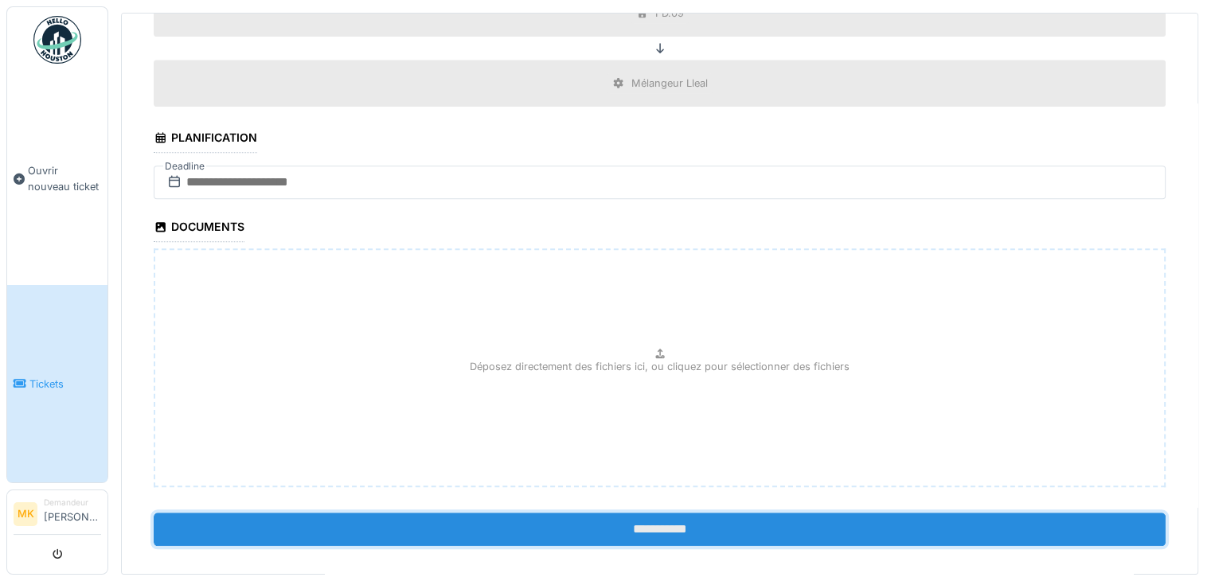
click at [766, 513] on input "**********" at bounding box center [660, 529] width 1012 height 33
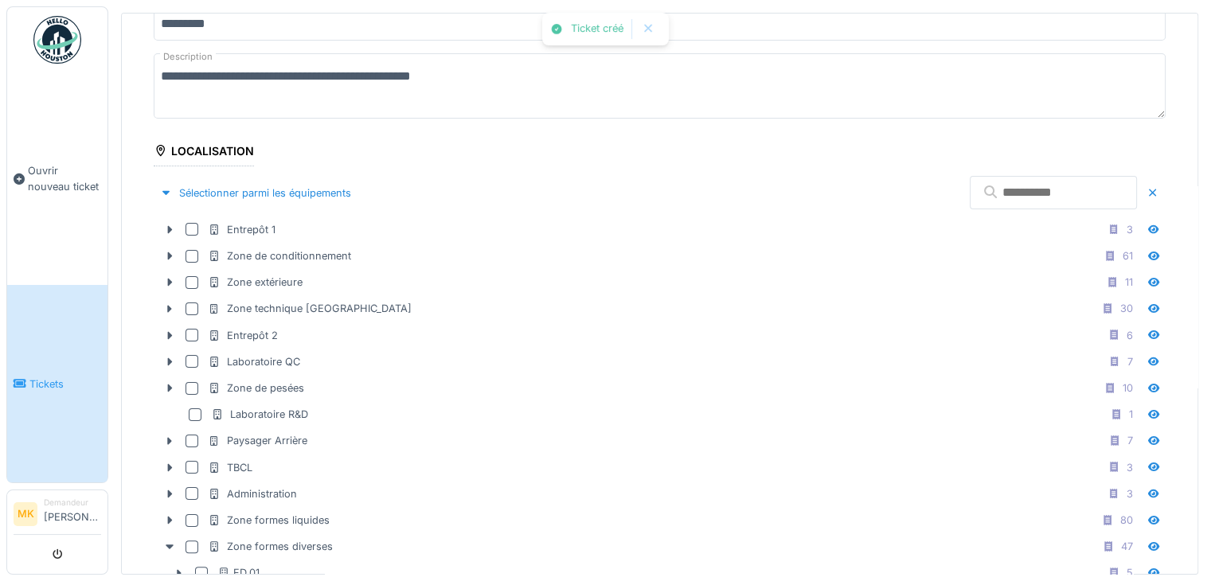
scroll to position [197, 0]
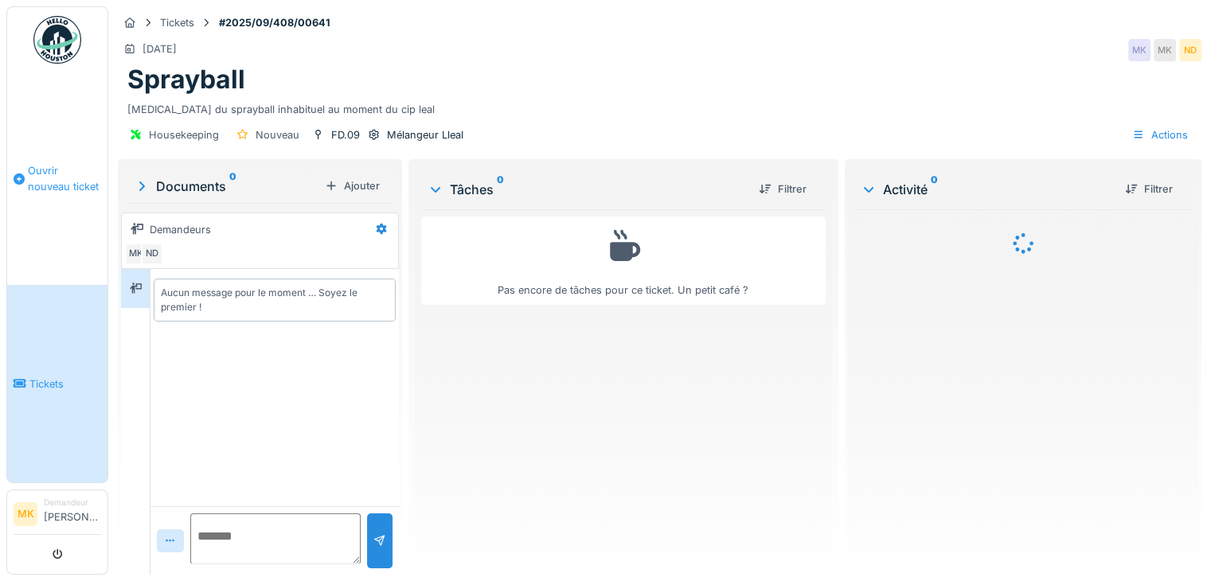
click at [28, 169] on span "Ouvrir nouveau ticket" at bounding box center [64, 178] width 73 height 30
